Goal: Task Accomplishment & Management: Use online tool/utility

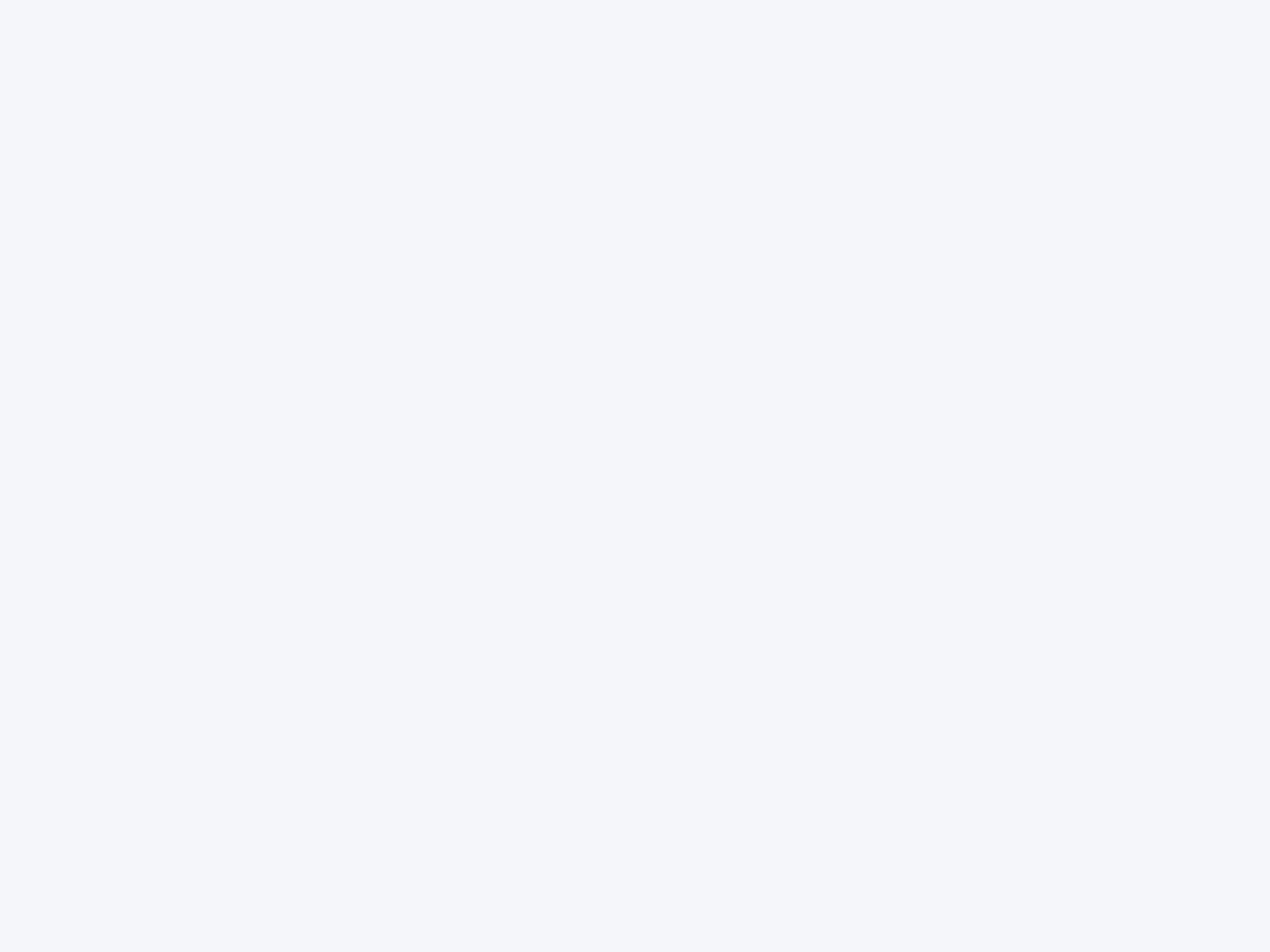
click at [635, 476] on div at bounding box center [635, 476] width 1270 height 952
